Goal: Task Accomplishment & Management: Use online tool/utility

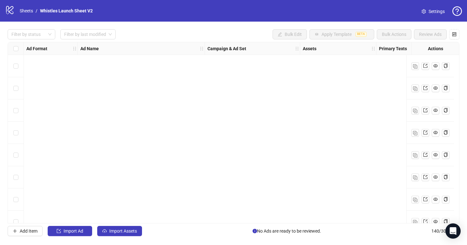
scroll to position [2948, 0]
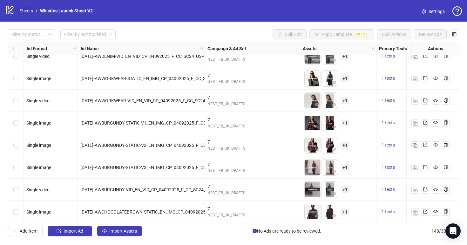
click at [31, 12] on link "Sheets" at bounding box center [26, 10] width 16 height 7
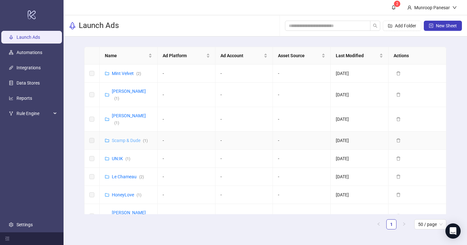
click at [136, 138] on link "Scamp & Dude ( 1 )" at bounding box center [130, 140] width 36 height 5
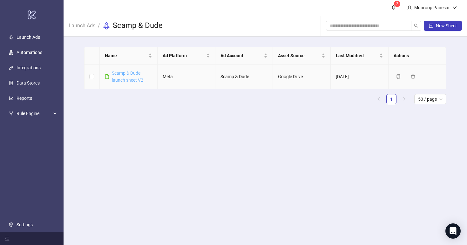
click at [133, 81] on link "Scamp & Dude launch sheet V2" at bounding box center [127, 77] width 31 height 12
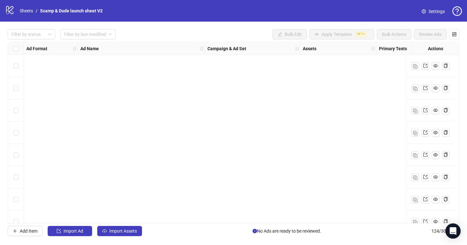
scroll to position [634, 0]
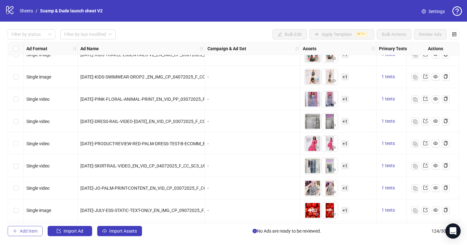
click at [29, 229] on span "Add Item" at bounding box center [29, 230] width 18 height 5
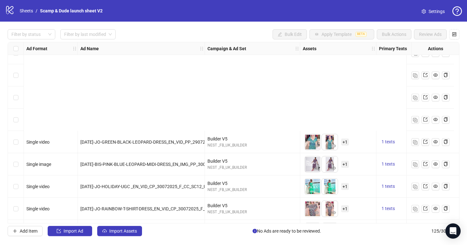
scroll to position [2615, 0]
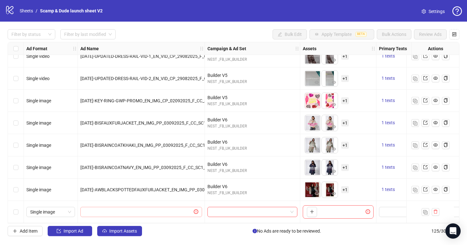
click at [177, 214] on span at bounding box center [141, 212] width 122 height 10
paste input "**********"
type input "**********"
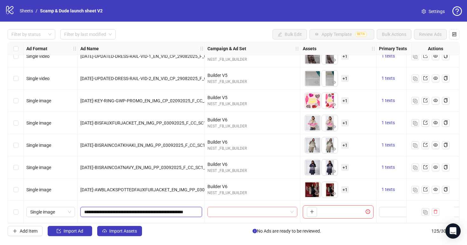
scroll to position [0, 48]
click at [227, 207] on input "search" at bounding box center [249, 212] width 77 height 10
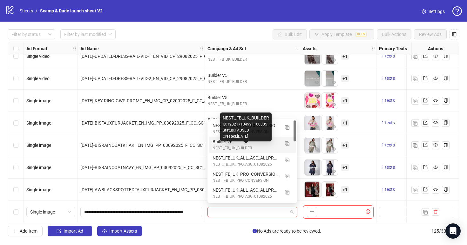
click at [235, 147] on div "NEST _FB_UK_BUILDER" at bounding box center [246, 148] width 67 height 6
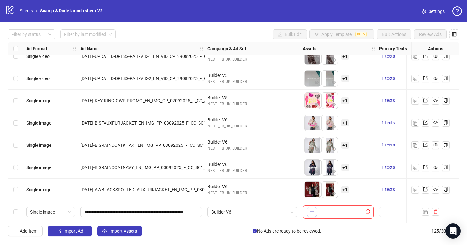
click at [316, 211] on button "button" at bounding box center [312, 212] width 10 height 10
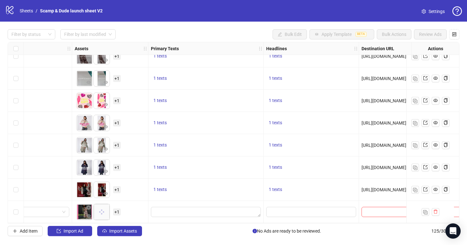
scroll to position [2615, 227]
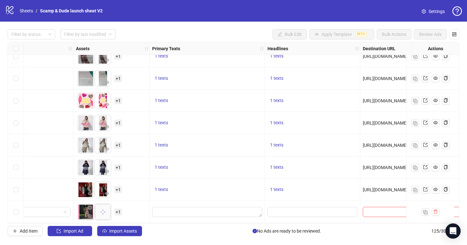
click at [115, 210] on span "+ 1" at bounding box center [118, 211] width 8 height 7
click at [137, 214] on div "To pick up a draggable item, press the space bar. While dragging, use the arrow…" at bounding box center [111, 212] width 71 height 20
click at [117, 210] on span "+ 1" at bounding box center [118, 211] width 8 height 7
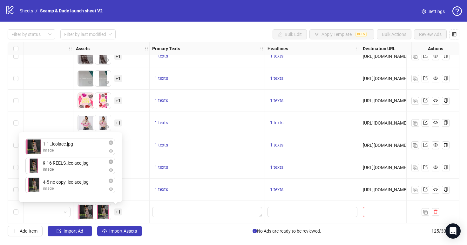
drag, startPoint x: 89, startPoint y: 189, endPoint x: 89, endPoint y: 170, distance: 19.1
click at [89, 170] on div "1-1 _leolace.jpg image 4-5 no copy_leolace.jpg image 9-16 REELS_leolace.jpg ima…" at bounding box center [70, 167] width 95 height 62
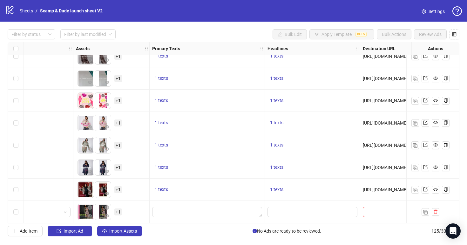
click at [127, 212] on div "To pick up a draggable item, press the space bar. While dragging, use the arrow…" at bounding box center [111, 212] width 71 height 20
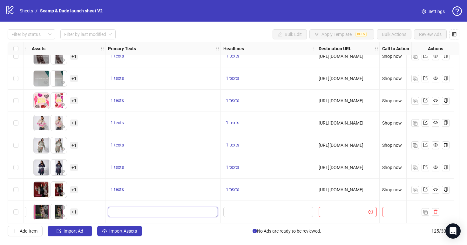
click at [201, 207] on textarea "Edit values" at bounding box center [163, 212] width 110 height 10
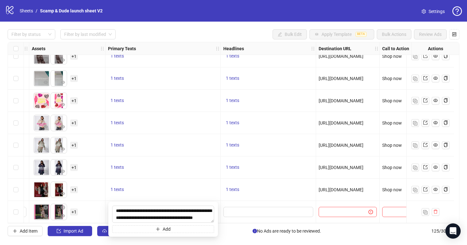
scroll to position [5, 0]
type textarea "**********"
click at [252, 209] on input "Edit values" at bounding box center [267, 211] width 81 height 7
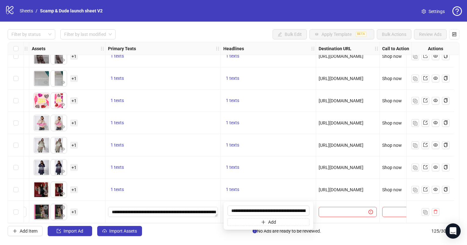
scroll to position [0, 27]
type input "**********"
click at [344, 212] on input "text" at bounding box center [340, 211] width 37 height 7
paste input "**********"
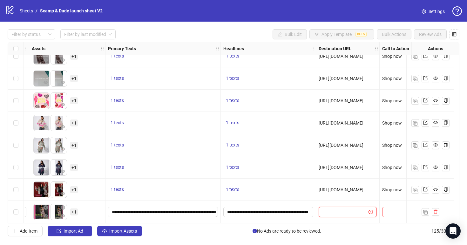
type input "**********"
click at [344, 198] on div "[URL][DOMAIN_NAME]" at bounding box center [348, 190] width 64 height 22
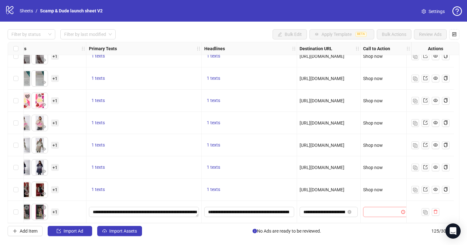
click at [370, 210] on input "search" at bounding box center [383, 212] width 32 height 10
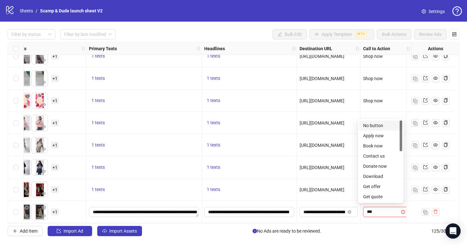
type input "****"
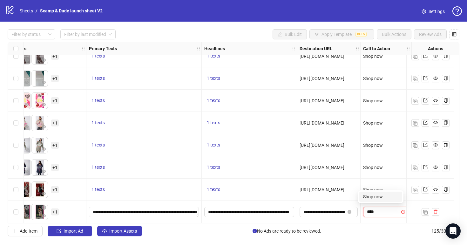
click at [372, 198] on div "Shop now" at bounding box center [380, 196] width 35 height 7
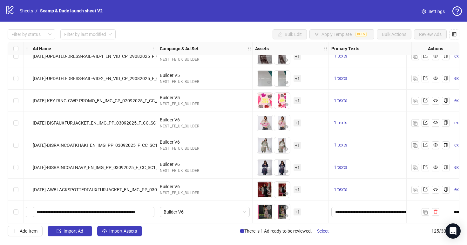
scroll to position [2615, 0]
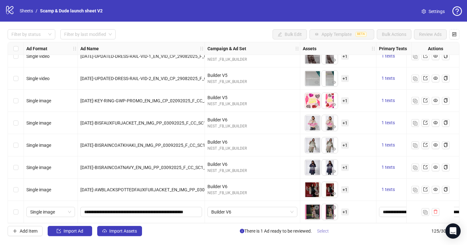
click at [327, 230] on span "Select" at bounding box center [323, 230] width 12 height 5
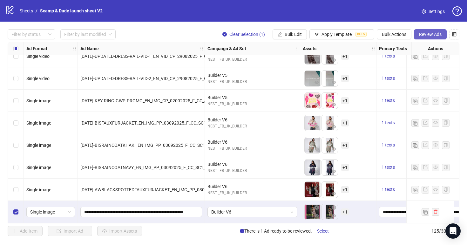
click at [431, 34] on span "Review Ads" at bounding box center [430, 34] width 23 height 5
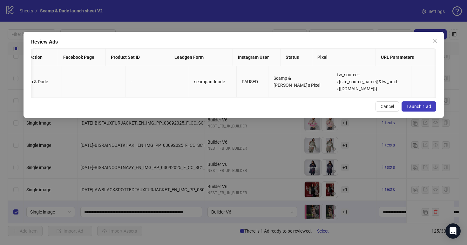
scroll to position [0, 0]
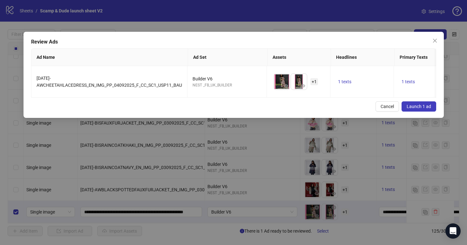
click at [416, 109] on button "Launch 1 ad" at bounding box center [419, 106] width 35 height 10
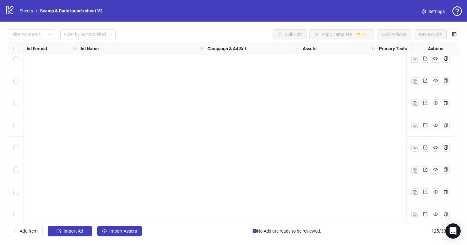
scroll to position [2615, 0]
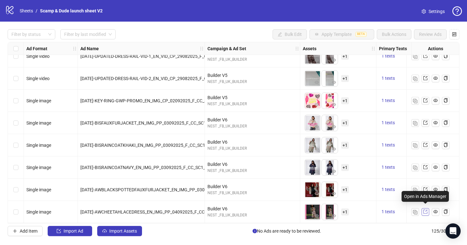
click at [425, 209] on icon "export" at bounding box center [425, 211] width 4 height 4
click at [427, 211] on span at bounding box center [425, 211] width 4 height 7
click at [142, 26] on div "Filter by status Filter by last modified Bulk Edit Apply Template BETA Bulk Act…" at bounding box center [233, 133] width 467 height 222
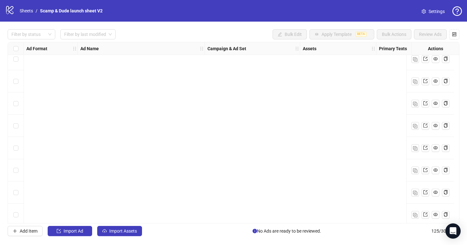
scroll to position [2615, 0]
